Goal: Information Seeking & Learning: Learn about a topic

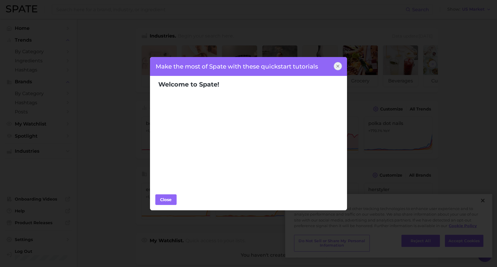
click at [271, 68] on div "Make the most of Spate with these quickstart tutorials" at bounding box center [248, 66] width 197 height 19
click at [164, 201] on div "Close" at bounding box center [166, 199] width 18 height 9
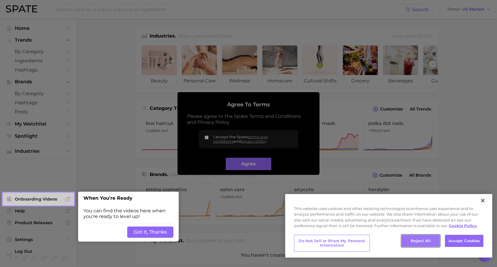
click at [421, 241] on button "Reject All" at bounding box center [420, 241] width 38 height 12
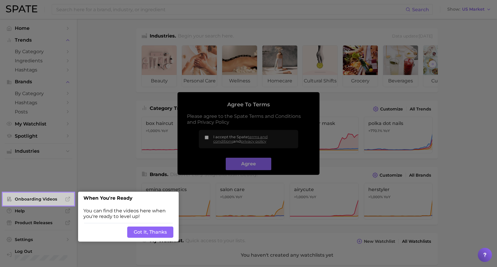
click at [148, 228] on button "Got It, Thanks" at bounding box center [150, 232] width 46 height 11
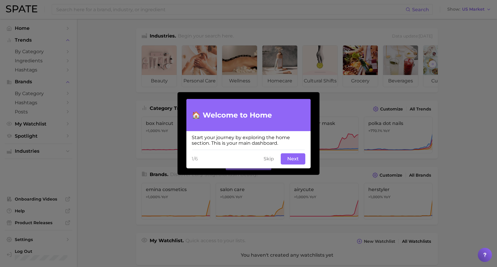
click at [290, 159] on button "Next" at bounding box center [292, 158] width 25 height 11
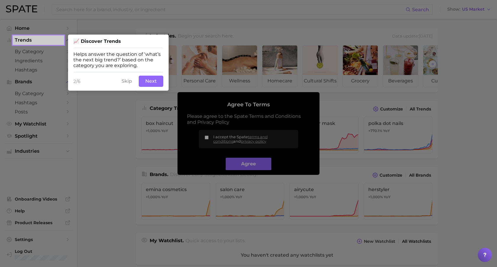
click at [150, 83] on button "Next" at bounding box center [151, 81] width 25 height 11
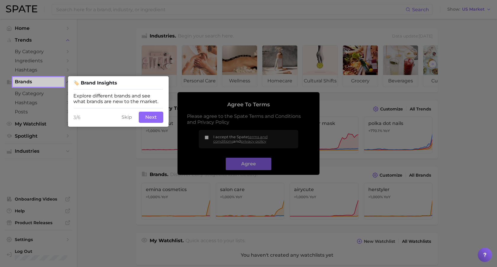
click at [259, 168] on div at bounding box center [280, 238] width 433 height 476
click at [209, 138] on div at bounding box center [280, 238] width 433 height 476
click at [207, 138] on div at bounding box center [280, 238] width 433 height 476
click at [149, 118] on button "Next" at bounding box center [151, 117] width 25 height 11
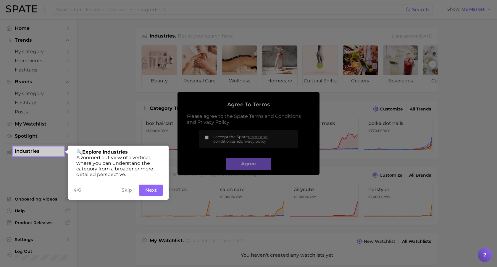
click at [148, 192] on button "Next" at bounding box center [151, 190] width 25 height 11
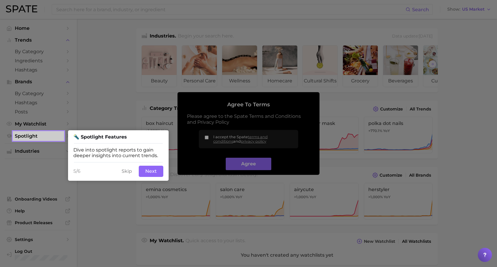
click at [152, 174] on button "Next" at bounding box center [151, 171] width 25 height 11
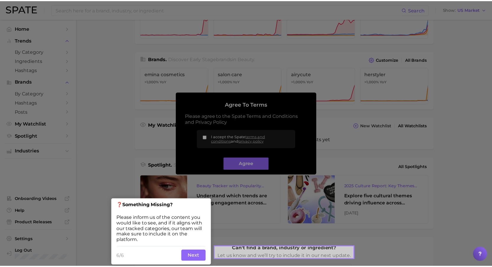
scroll to position [121, 0]
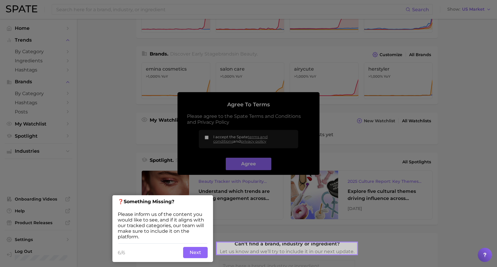
click at [194, 254] on button "Next" at bounding box center [195, 252] width 25 height 11
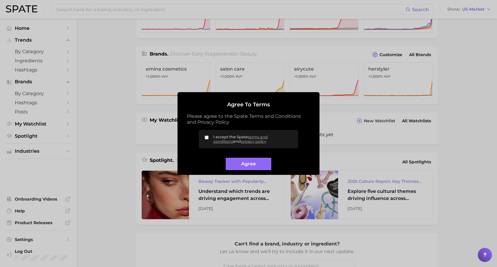
click at [206, 138] on input "I accept the Spate terms and conditions and privacy policy" at bounding box center [207, 138] width 4 height 4
checkbox input "true"
click at [236, 163] on button "Agree" at bounding box center [248, 164] width 45 height 13
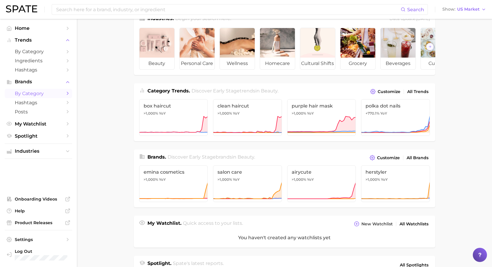
scroll to position [0, 0]
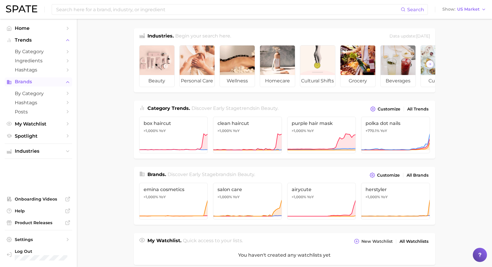
click at [31, 83] on span "Brands" at bounding box center [38, 81] width 47 height 5
click at [29, 40] on span "Trends" at bounding box center [38, 40] width 47 height 5
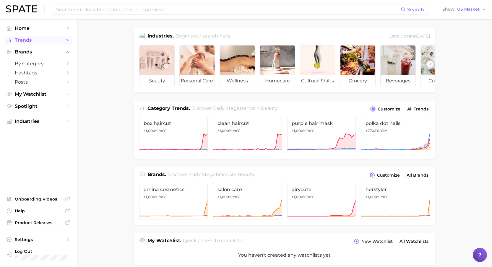
click at [29, 40] on span "Trends" at bounding box center [38, 40] width 47 height 5
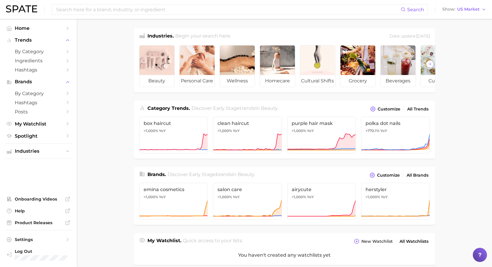
click at [121, 89] on main "Industries. Begin your search here. Data update: August 31st, 2025 beauty perso…" at bounding box center [284, 245] width 415 height 452
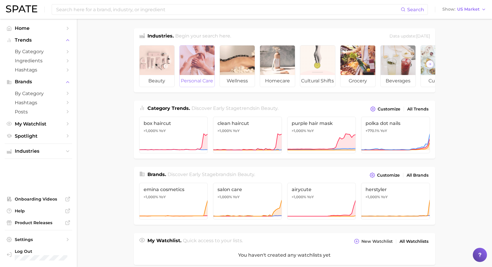
click at [189, 62] on div at bounding box center [197, 61] width 35 height 30
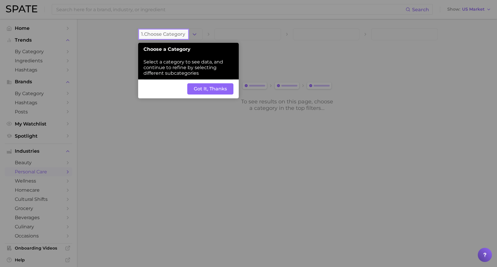
click at [218, 94] on button "Got It, Thanks" at bounding box center [210, 88] width 46 height 11
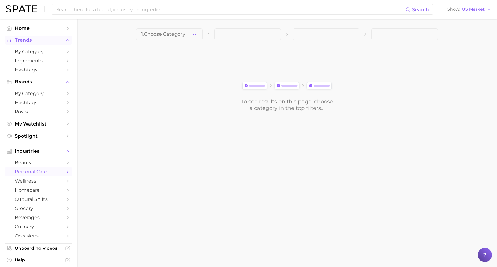
click at [26, 41] on span "Trends" at bounding box center [38, 40] width 47 height 5
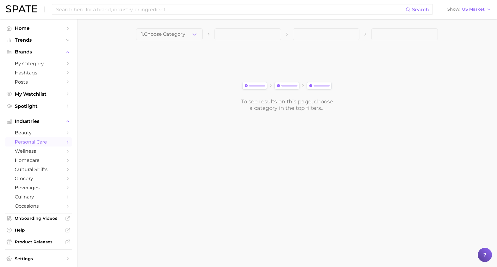
click at [261, 35] on span at bounding box center [247, 34] width 66 height 12
click at [328, 35] on span at bounding box center [326, 34] width 66 height 12
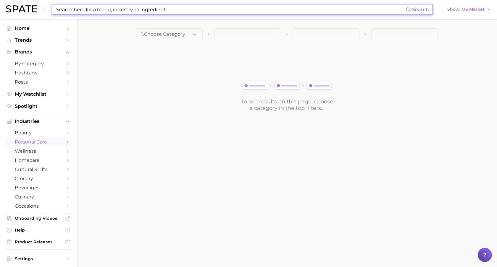
click at [185, 10] on input at bounding box center [231, 9] width 350 height 10
click at [115, 50] on main "1. Choose Category To see results on this page, choose a category in the top fi…" at bounding box center [287, 80] width 420 height 122
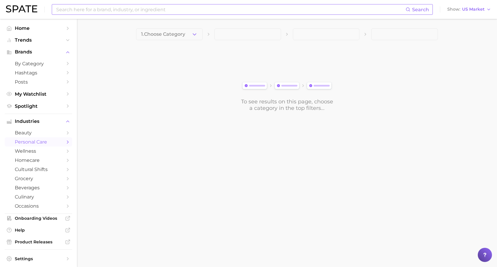
click at [116, 6] on input at bounding box center [231, 9] width 350 height 10
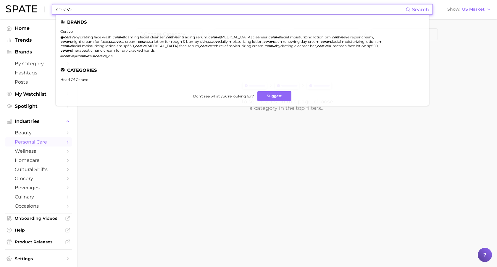
type input "CeraVe"
click at [91, 41] on span "night cream for face" at bounding box center [90, 41] width 36 height 4
click at [67, 32] on link "cerave" at bounding box center [66, 31] width 12 height 4
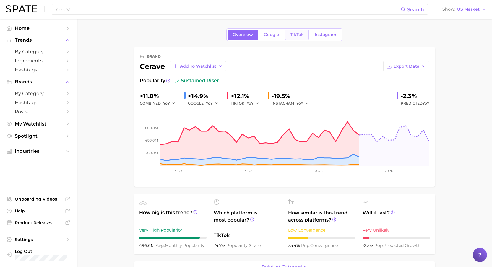
click at [292, 35] on span "TikTok" at bounding box center [297, 34] width 14 height 5
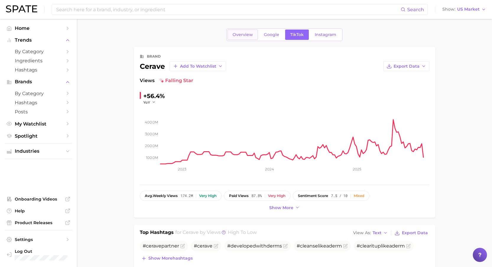
click at [240, 34] on span "Overview" at bounding box center [243, 34] width 20 height 5
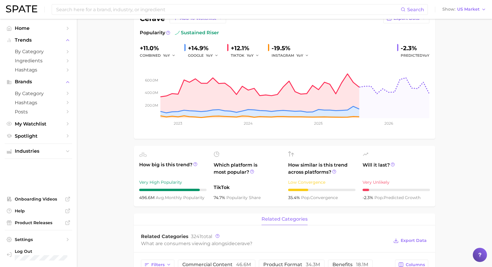
scroll to position [63, 0]
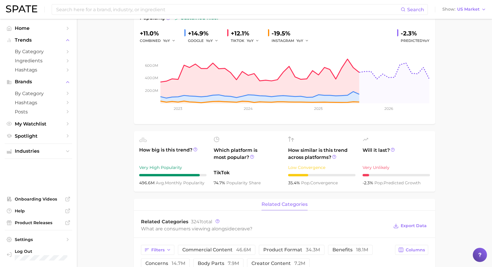
click at [201, 204] on div "related categories" at bounding box center [284, 205] width 301 height 12
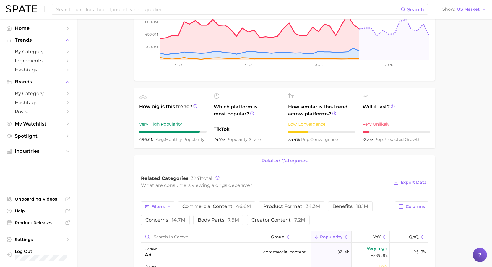
scroll to position [118, 0]
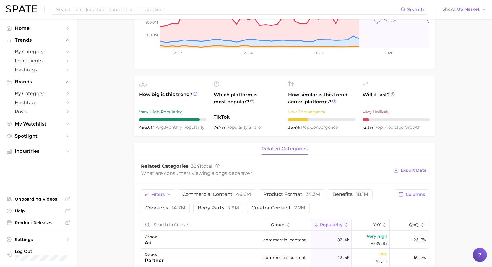
click at [108, 172] on main "Overview Google TikTok Instagram brand cerave Add to Watchlist Export Data Popu…" at bounding box center [284, 212] width 415 height 622
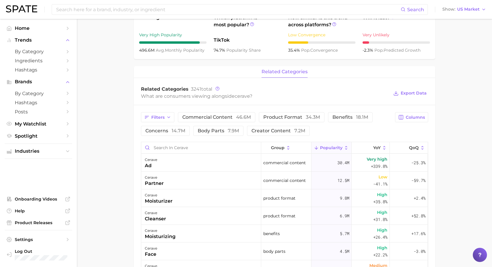
scroll to position [200, 0]
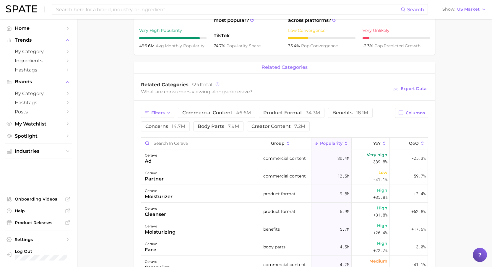
click at [218, 84] on icon at bounding box center [217, 84] width 4 height 4
click at [109, 153] on main "Overview Google TikTok Instagram brand cerave Add to Watchlist Export Data Popu…" at bounding box center [284, 130] width 415 height 622
click at [109, 93] on main "Overview Google TikTok Instagram brand cerave Add to Watchlist Export Data Popu…" at bounding box center [284, 130] width 415 height 622
click at [115, 89] on main "Overview Google TikTok Instagram brand cerave Add to Watchlist Export Data Popu…" at bounding box center [284, 130] width 415 height 622
click at [111, 186] on main "Overview Google TikTok Instagram brand cerave Add to Watchlist Export Data Popu…" at bounding box center [284, 130] width 415 height 622
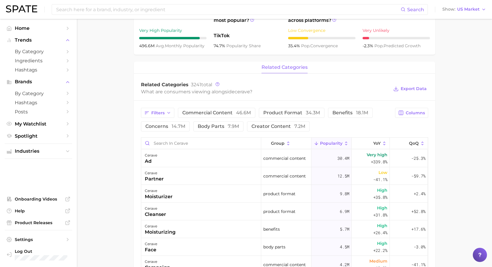
click at [104, 183] on main "Overview Google TikTok Instagram brand cerave Add to Watchlist Export Data Popu…" at bounding box center [284, 130] width 415 height 622
click at [112, 85] on main "Overview Google TikTok Instagram brand cerave Add to Watchlist Export Data Popu…" at bounding box center [284, 130] width 415 height 622
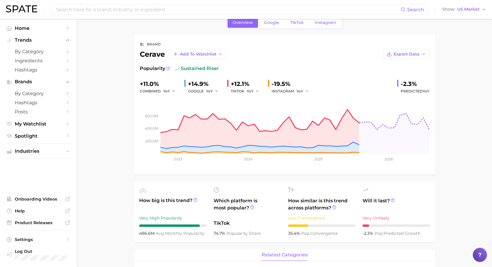
scroll to position [5, 0]
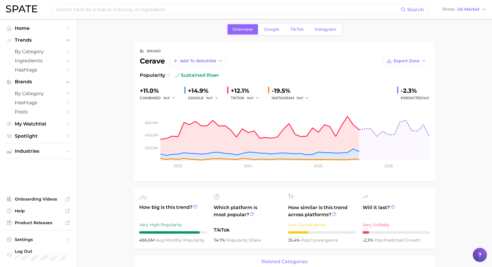
click at [167, 76] on icon at bounding box center [168, 75] width 4 height 4
click at [202, 60] on span "Add to Watchlist" at bounding box center [198, 61] width 36 height 5
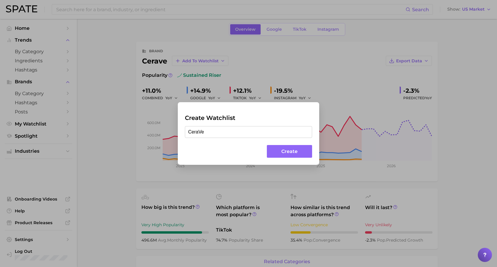
type input "CeraVe"
click at [295, 155] on button "Create" at bounding box center [289, 151] width 45 height 13
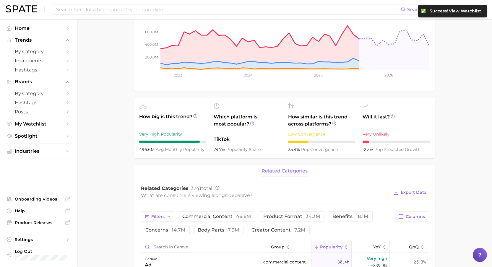
scroll to position [98, 0]
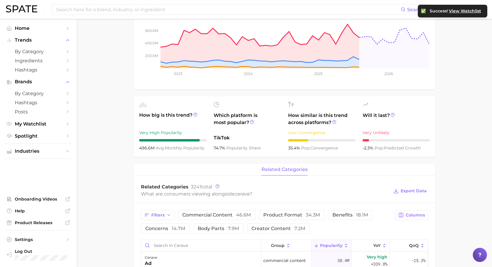
click at [108, 183] on main "Overview Google TikTok Instagram brand cerave Add to Watchlist Export Data Popu…" at bounding box center [284, 232] width 415 height 622
click at [195, 114] on icon at bounding box center [195, 114] width 1 height 1
click at [334, 122] on icon at bounding box center [334, 122] width 4 height 4
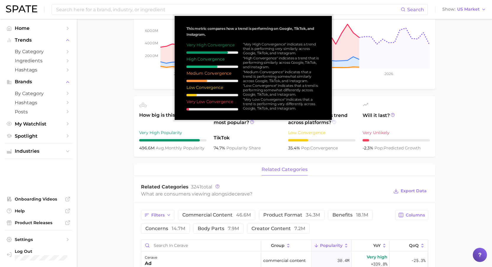
click at [334, 122] on icon at bounding box center [334, 122] width 4 height 4
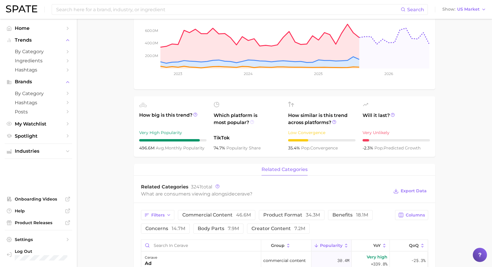
click at [251, 122] on icon at bounding box center [252, 122] width 4 height 4
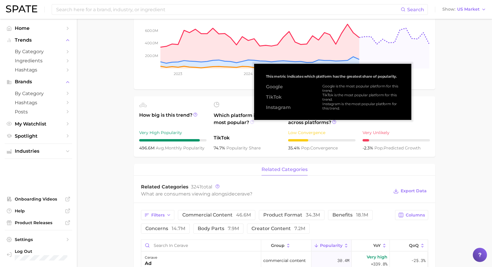
click at [251, 122] on icon at bounding box center [252, 122] width 4 height 4
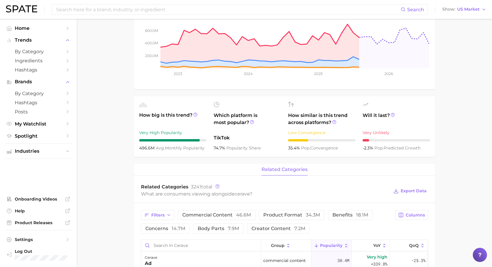
click at [118, 192] on main "Overview Google TikTok Instagram brand cerave Add to Watchlist Export Data Popu…" at bounding box center [284, 232] width 415 height 622
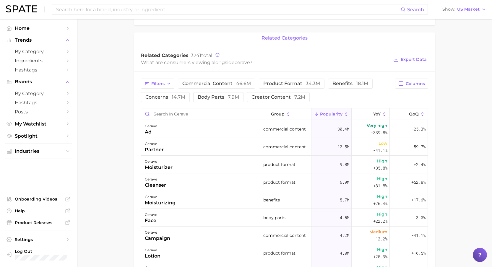
scroll to position [235, 0]
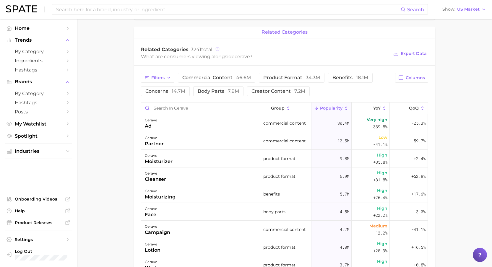
click at [217, 49] on icon at bounding box center [217, 49] width 4 height 4
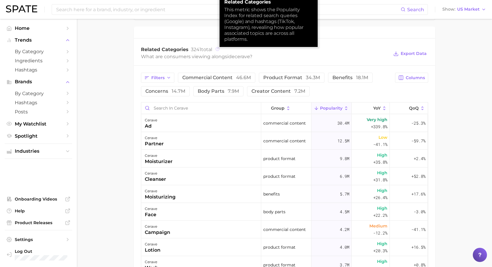
click at [217, 49] on icon at bounding box center [217, 49] width 4 height 4
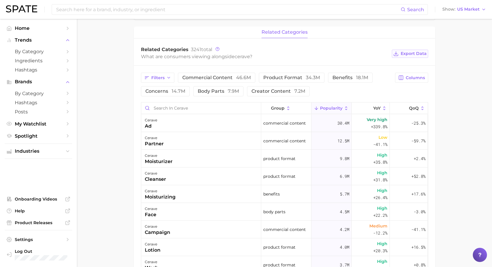
click at [405, 54] on span "Export Data" at bounding box center [414, 53] width 26 height 5
click at [217, 49] on icon at bounding box center [217, 49] width 4 height 4
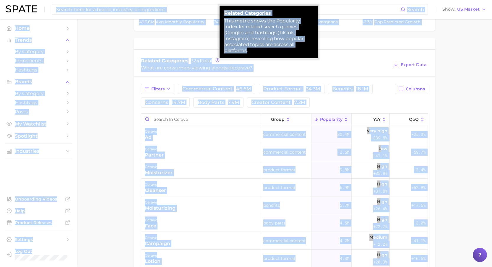
scroll to position [204, 0]
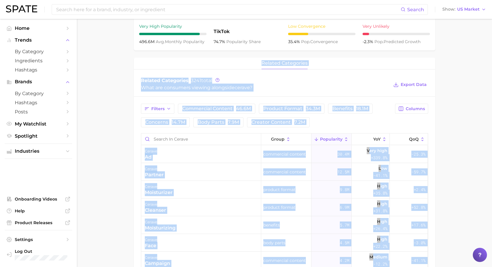
drag, startPoint x: 250, startPoint y: 39, endPoint x: 235, endPoint y: 55, distance: 22.2
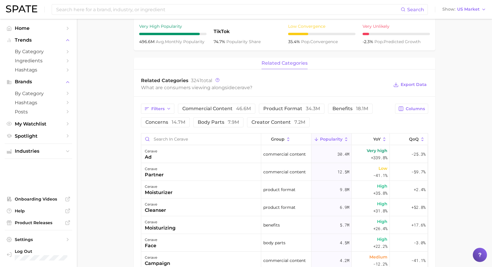
click at [233, 76] on div "Related Categories 3241 total What are consumers viewing alongside cerave ? Exp…" at bounding box center [284, 85] width 301 height 24
click at [192, 89] on div "What are consumers viewing alongside cerave ?" at bounding box center [265, 88] width 248 height 8
copy div "What are consumers viewing alongside cerave ? Export Data Filters"
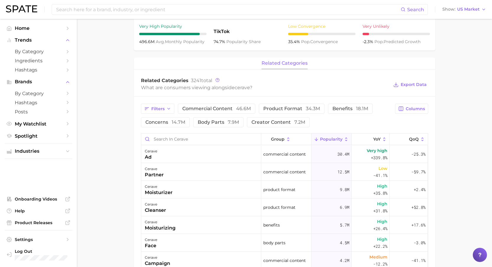
click at [123, 159] on main "Overview Google TikTok Instagram brand cerave Add to Watchlist Export Data Popu…" at bounding box center [284, 126] width 415 height 622
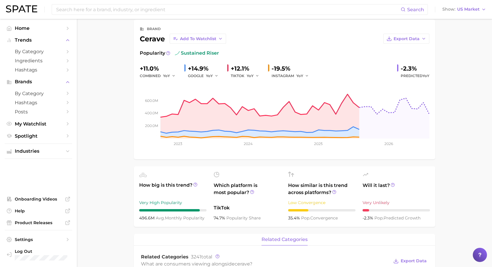
scroll to position [0, 0]
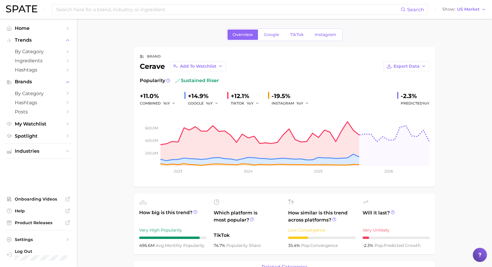
click at [298, 37] on link "TikTok" at bounding box center [297, 35] width 24 height 10
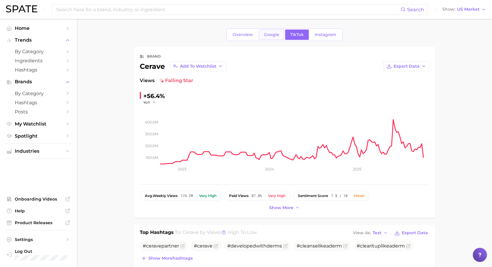
click at [269, 36] on span "Google" at bounding box center [271, 34] width 15 height 5
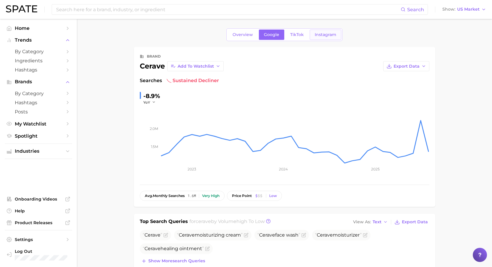
click at [318, 36] on span "Instagram" at bounding box center [326, 34] width 22 height 5
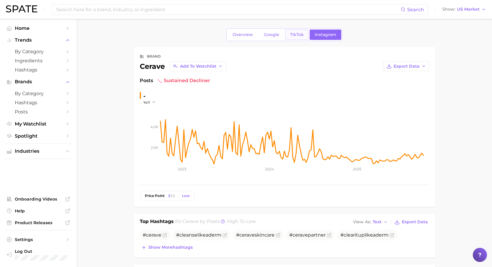
click at [298, 35] on span "TikTok" at bounding box center [297, 34] width 14 height 5
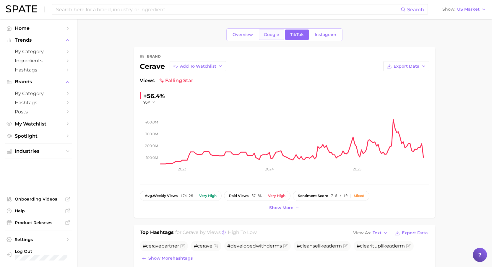
click at [267, 35] on span "Google" at bounding box center [271, 34] width 15 height 5
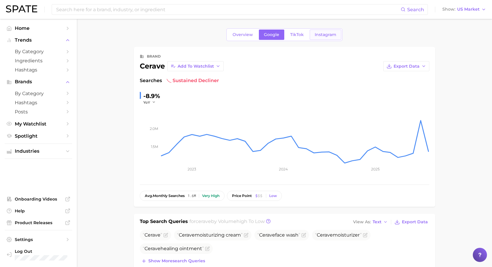
click at [325, 36] on span "Instagram" at bounding box center [326, 34] width 22 height 5
